Goal: Information Seeking & Learning: Learn about a topic

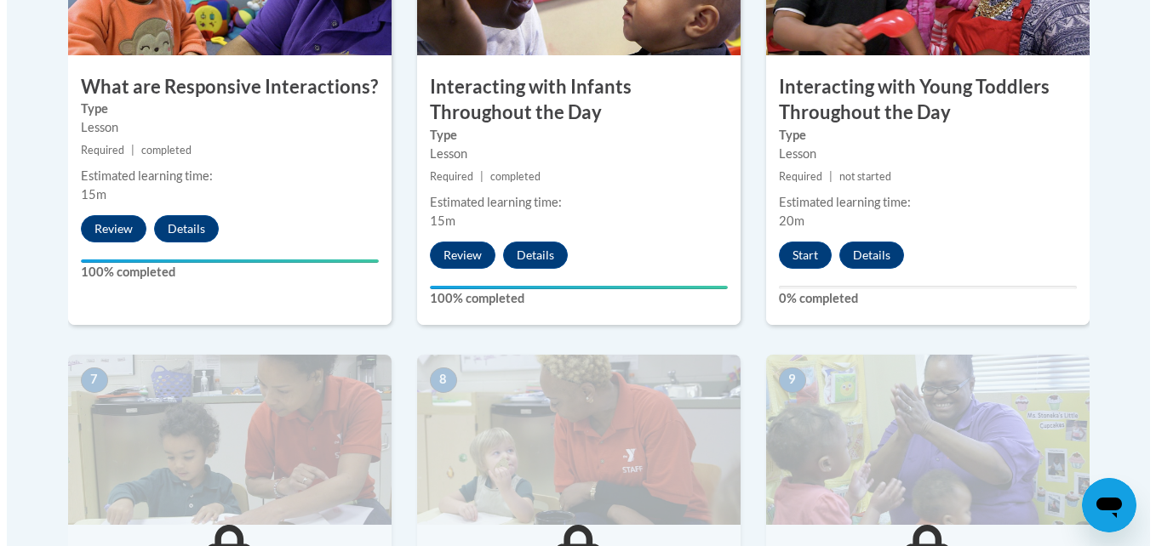
scroll to position [1183, 0]
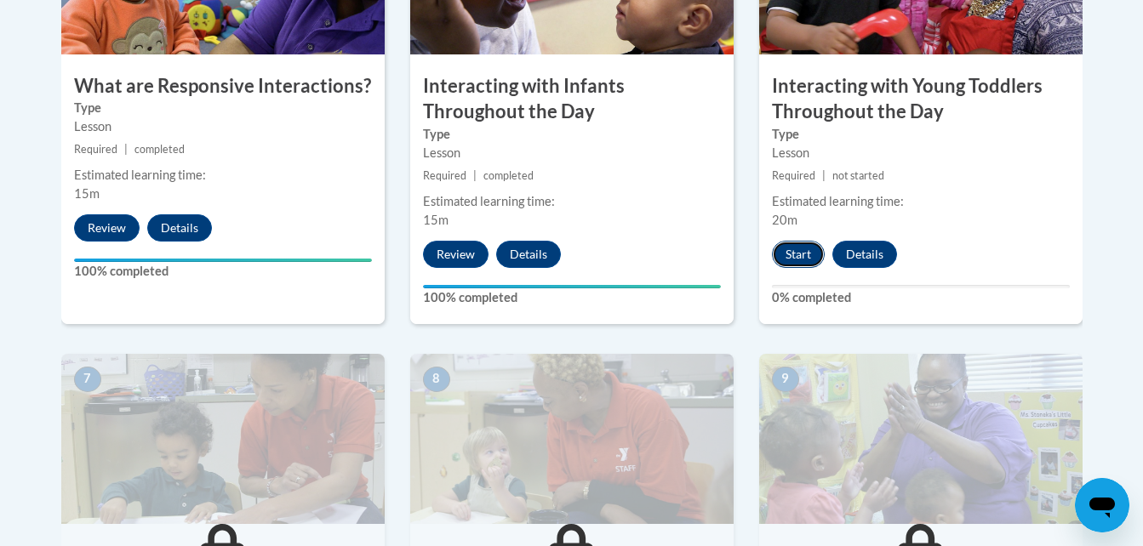
click at [797, 241] on button "Start" at bounding box center [798, 254] width 53 height 27
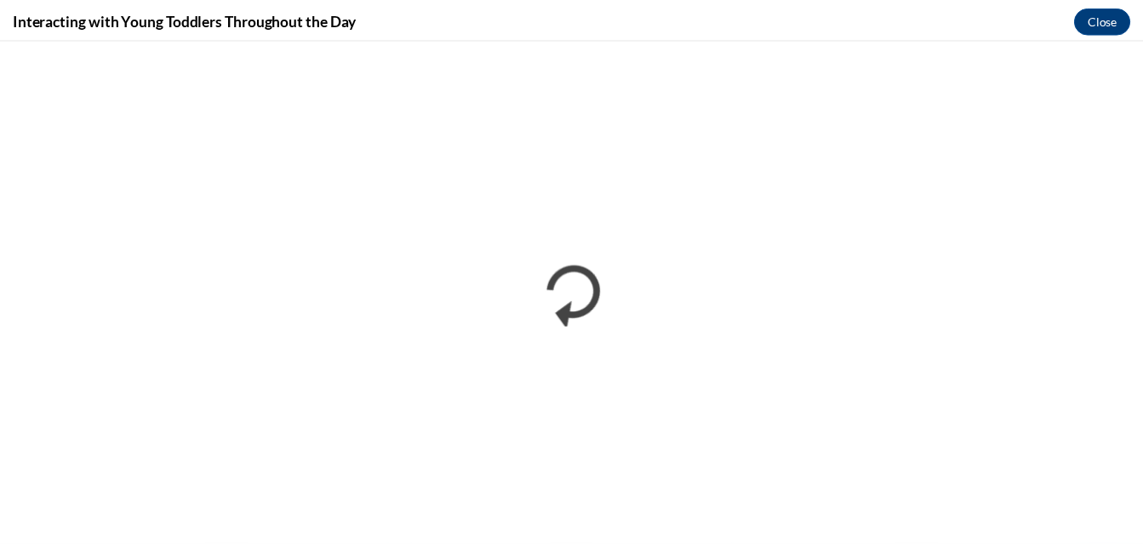
scroll to position [0, 0]
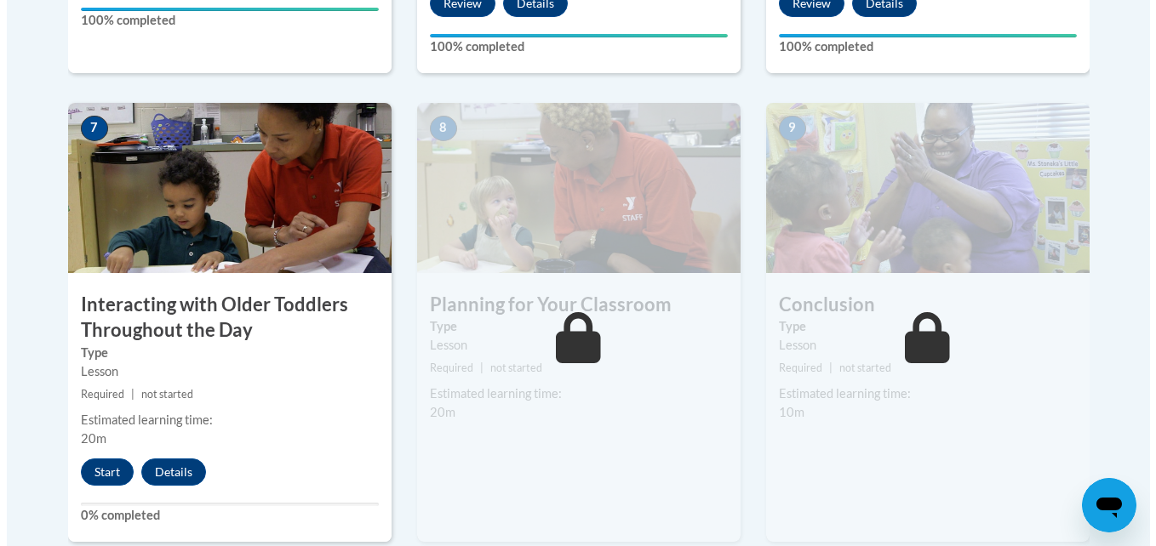
scroll to position [1437, 0]
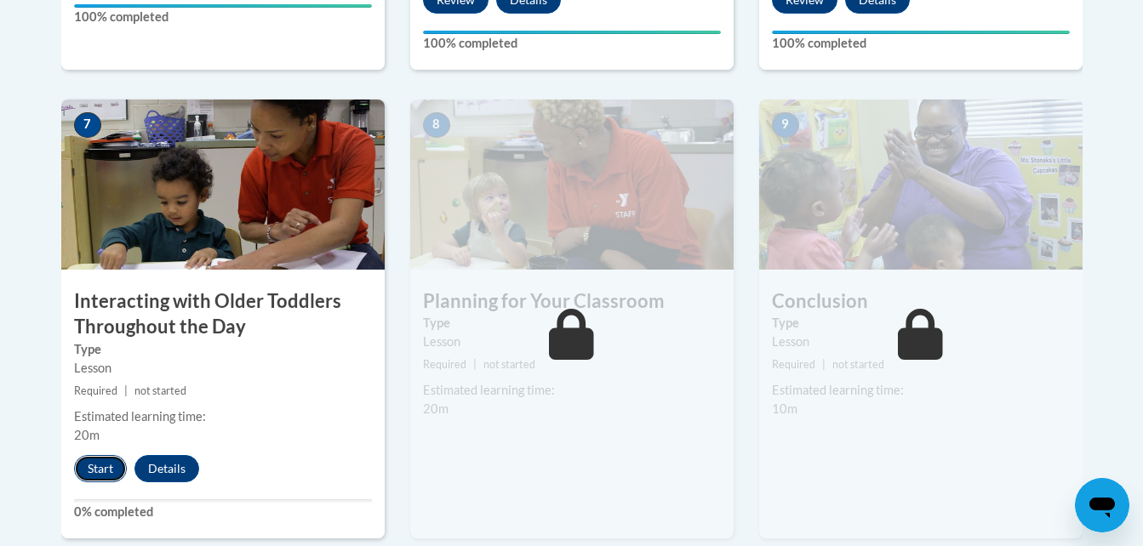
click at [109, 455] on button "Start" at bounding box center [100, 468] width 53 height 27
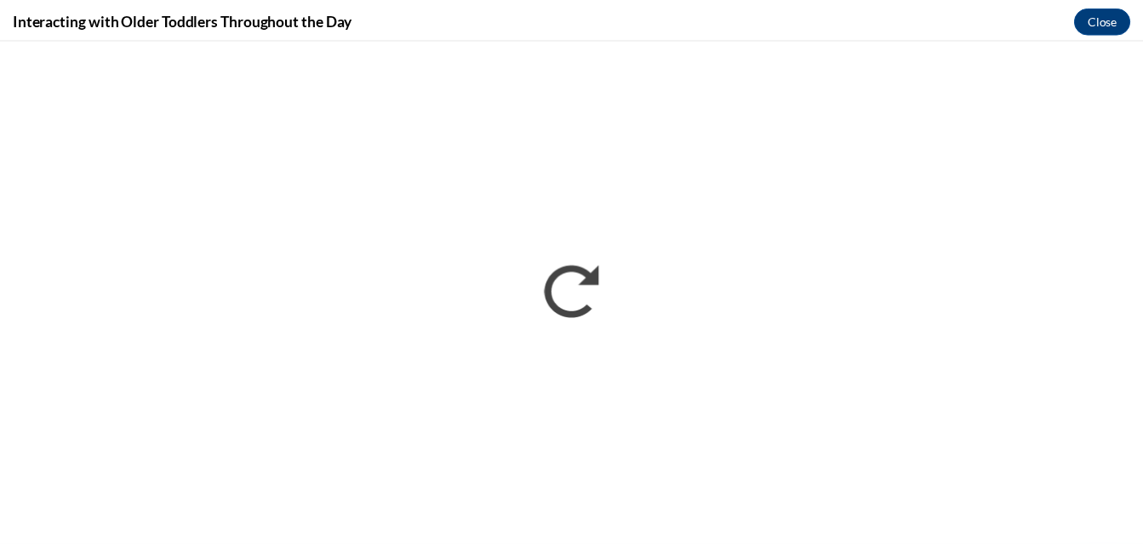
scroll to position [0, 0]
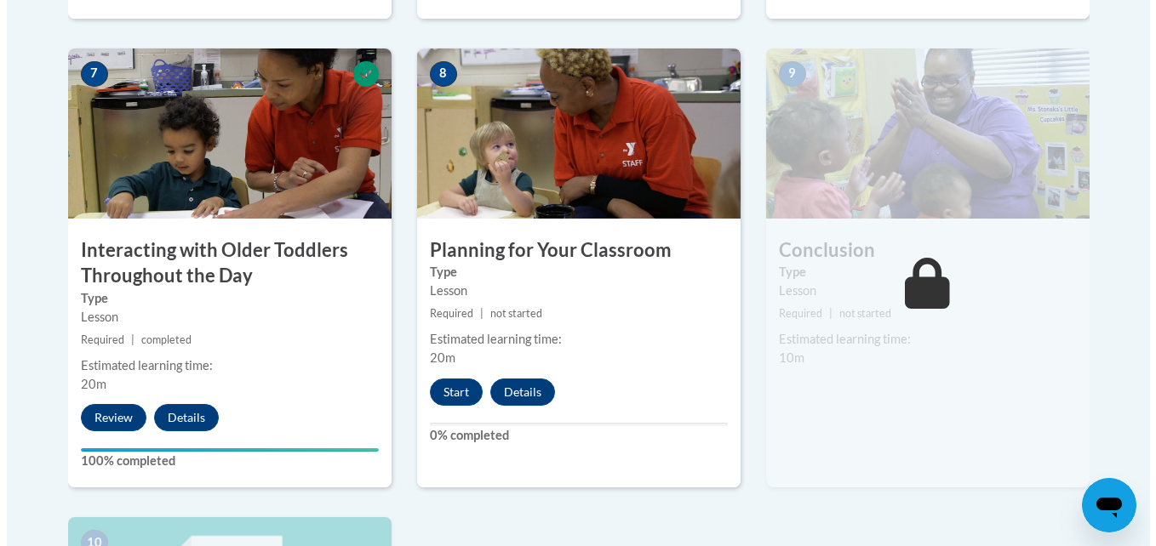
scroll to position [1489, 0]
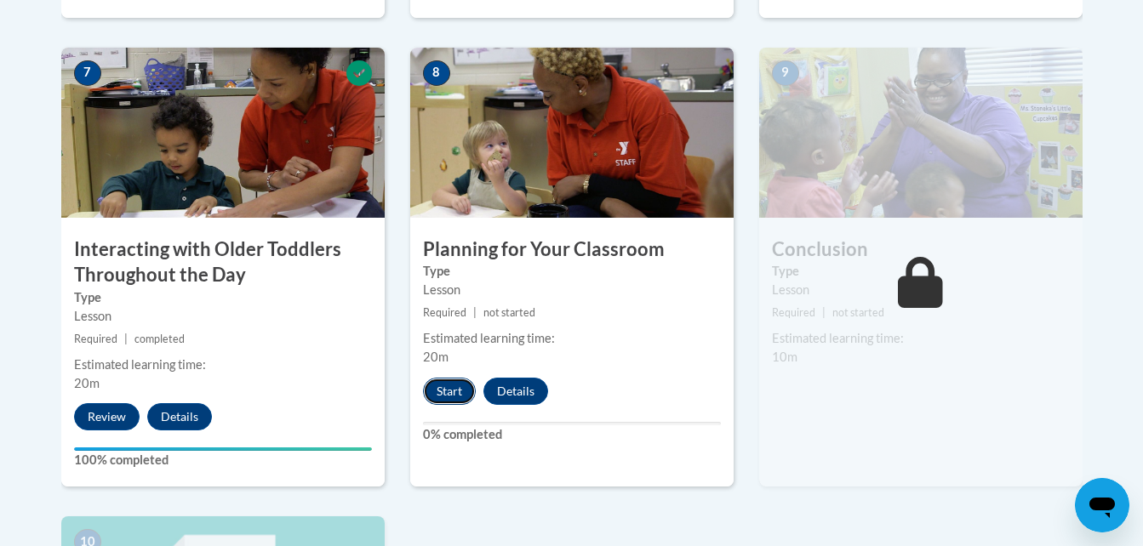
click at [459, 378] on button "Start" at bounding box center [449, 391] width 53 height 27
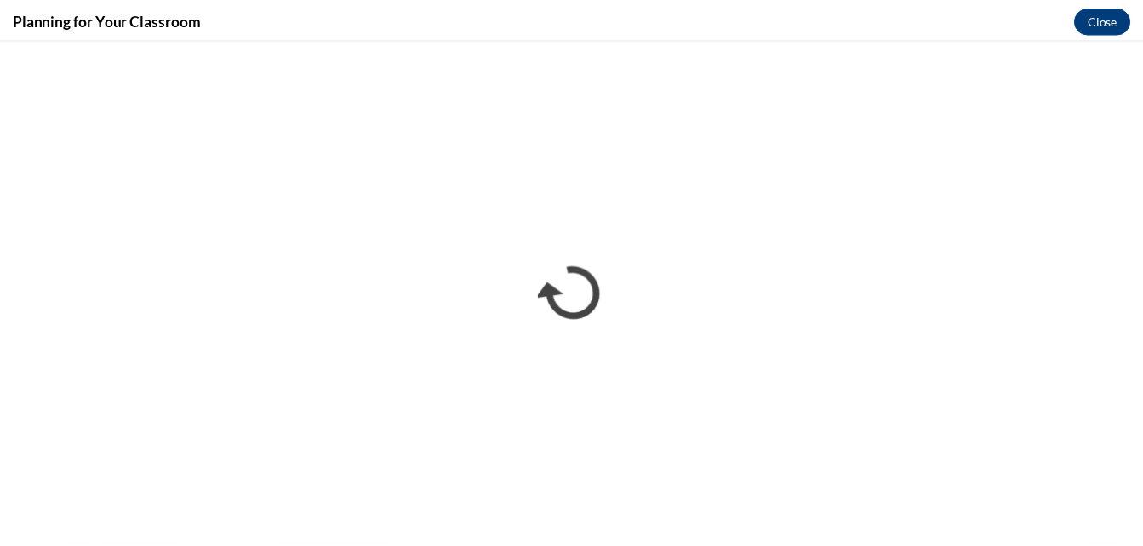
scroll to position [0, 0]
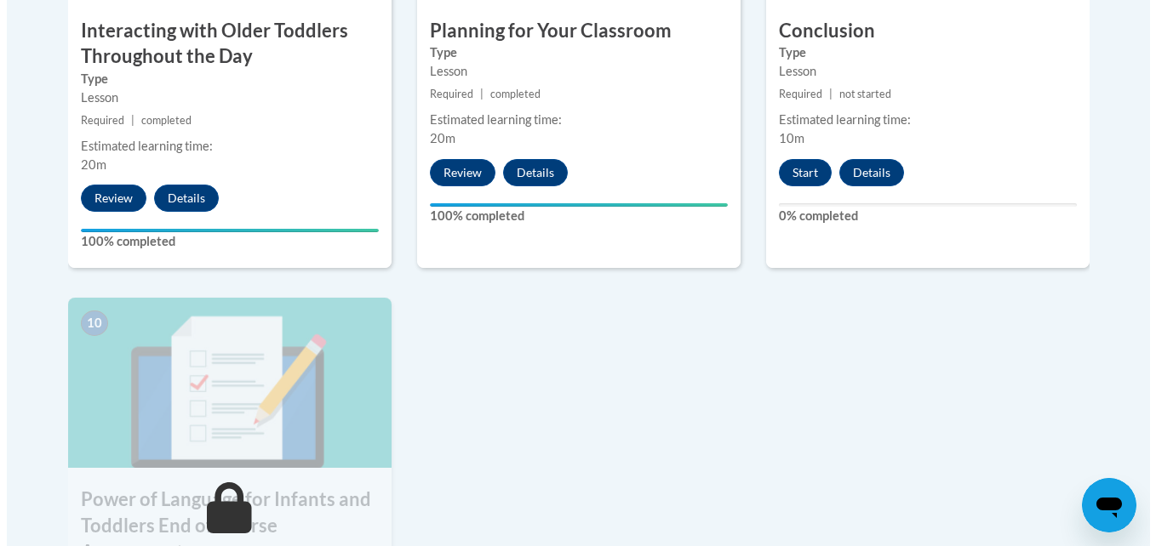
scroll to position [1707, 0]
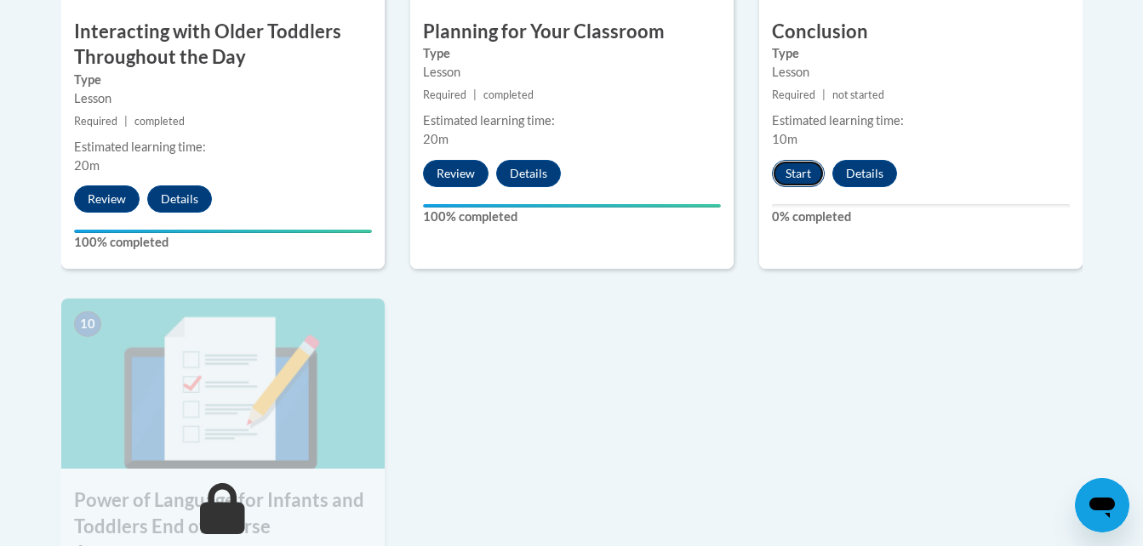
click at [793, 160] on button "Start" at bounding box center [798, 173] width 53 height 27
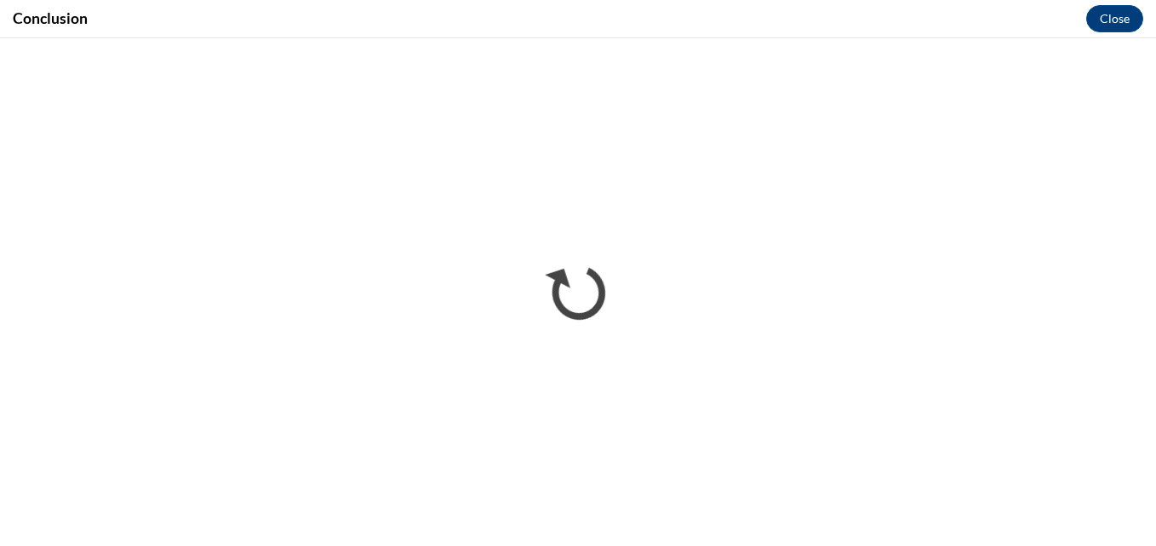
scroll to position [0, 0]
